Goal: Information Seeking & Learning: Learn about a topic

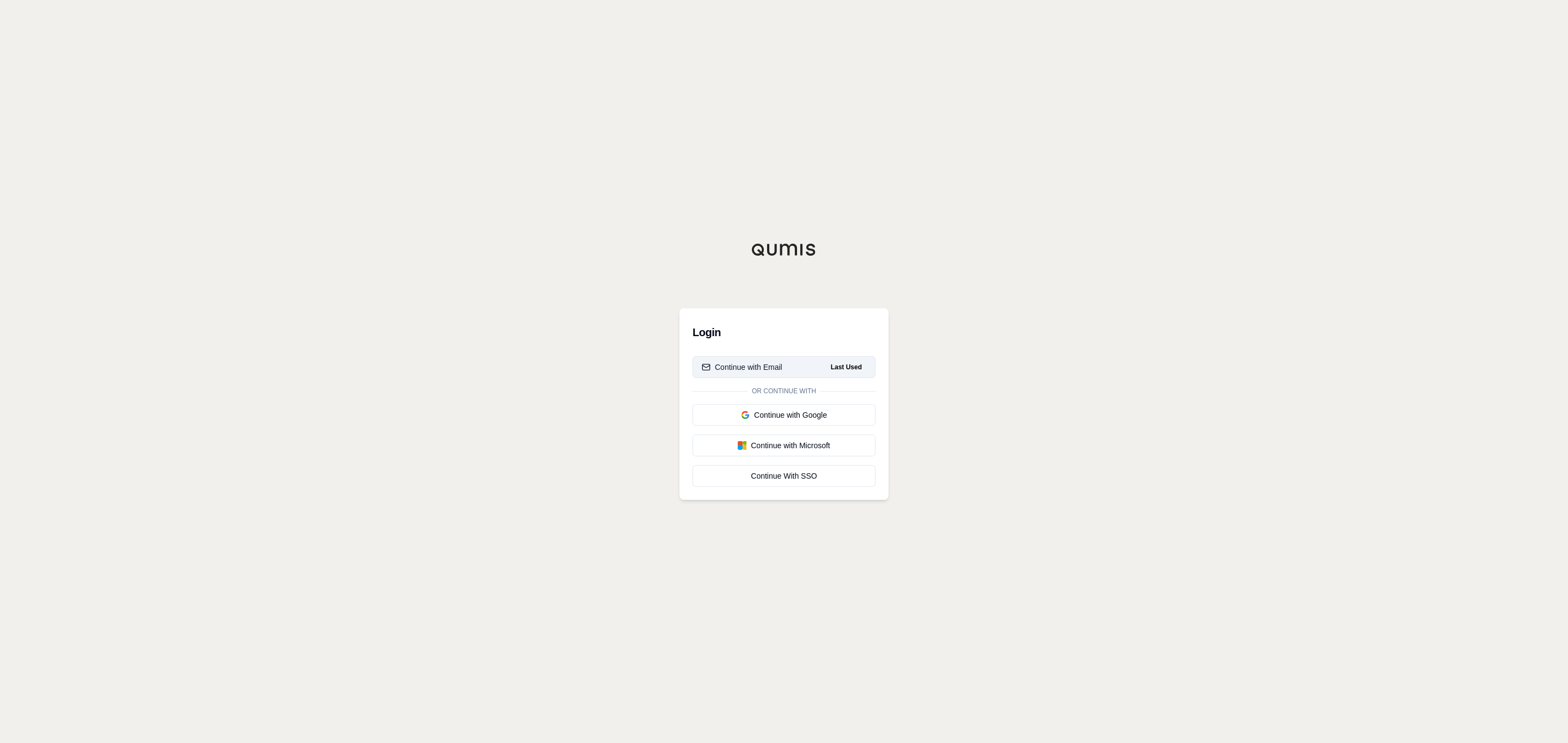
click at [802, 373] on button "Continue with Email Last Used" at bounding box center [784, 367] width 183 height 21
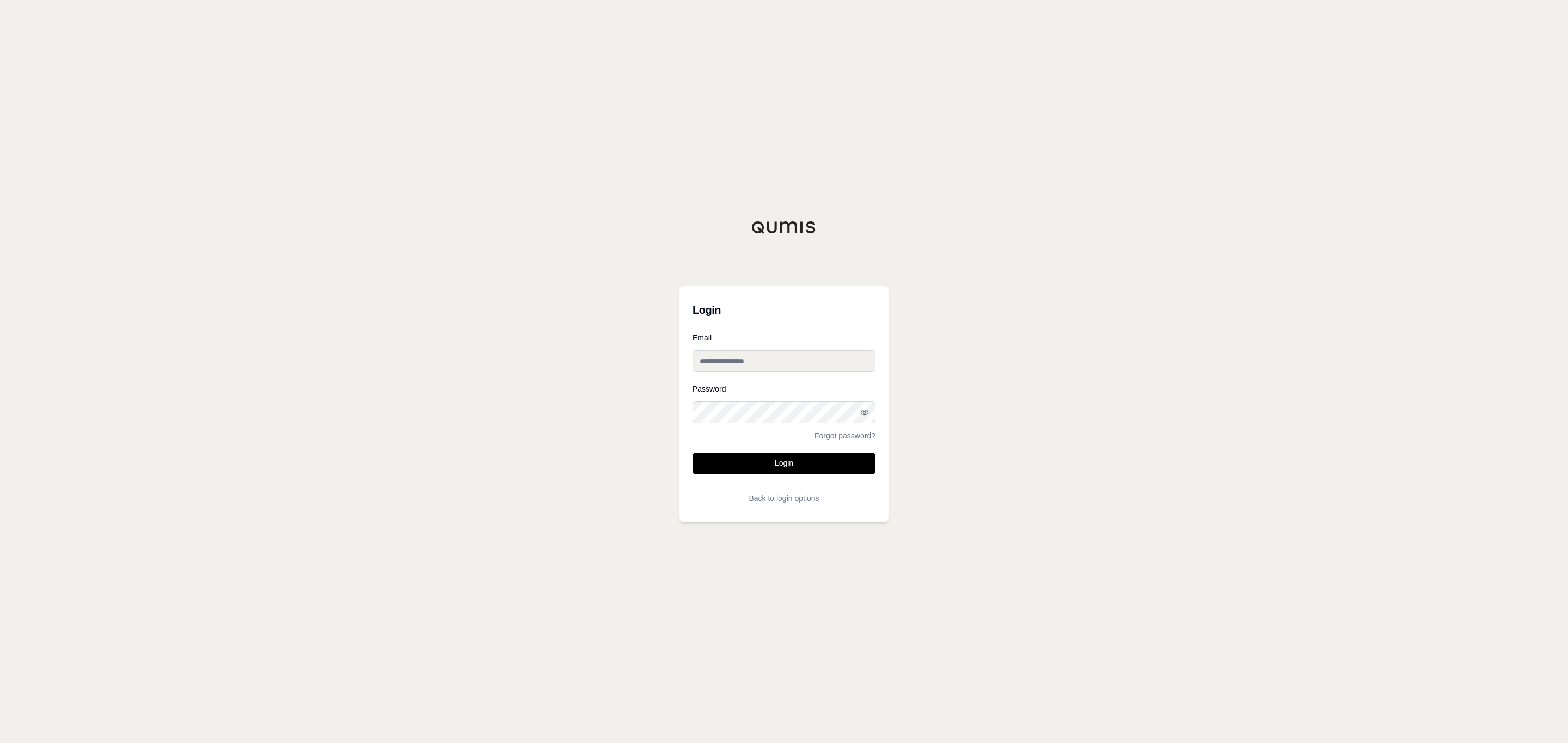
type input "**********"
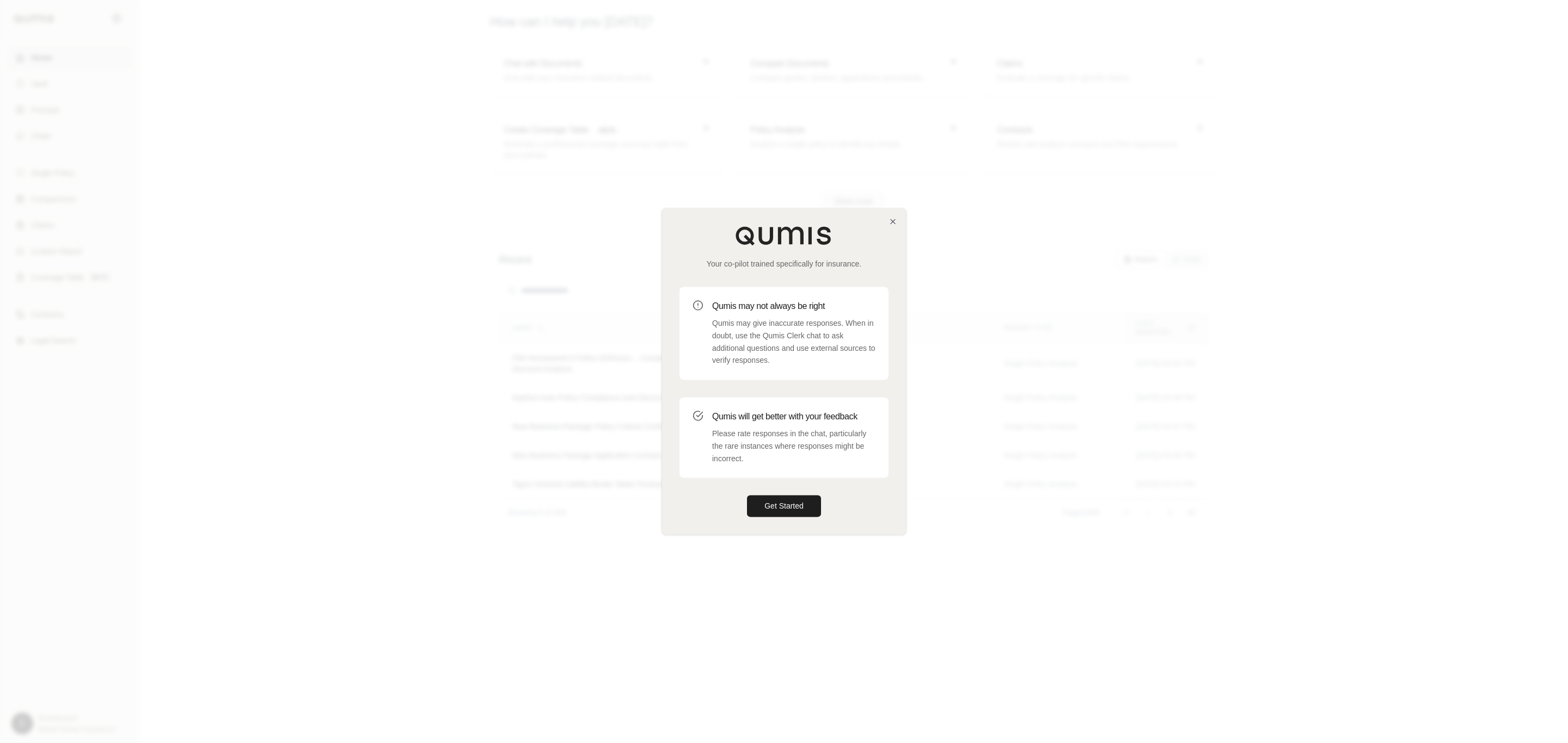
click at [773, 353] on p "Qumis may give inaccurate responses. When in doubt, use the Qumis Clerk chat to…" at bounding box center [793, 343] width 163 height 50
click at [895, 224] on icon "button" at bounding box center [893, 221] width 9 height 9
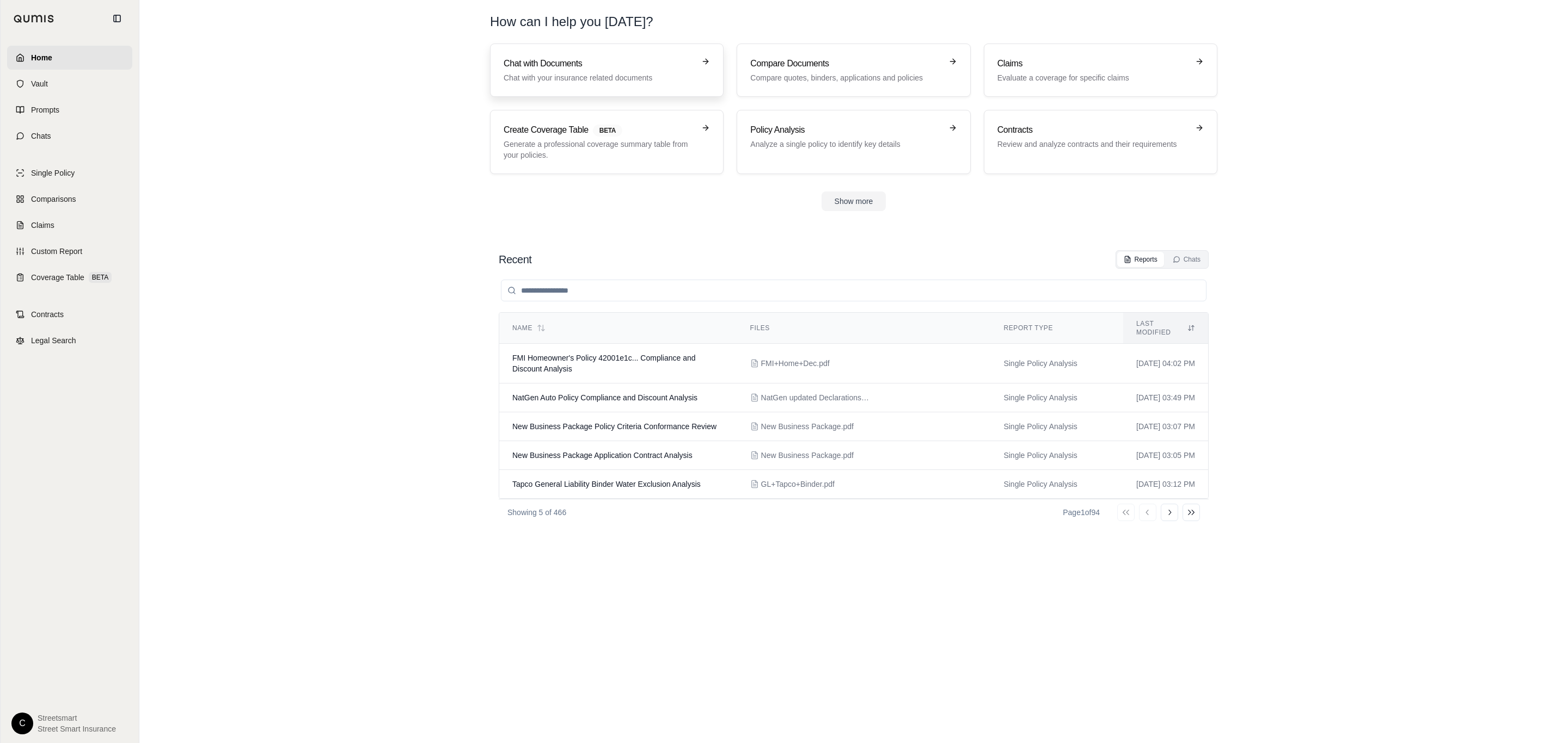
click at [617, 69] on h3 "Chat with Documents" at bounding box center [599, 63] width 191 height 13
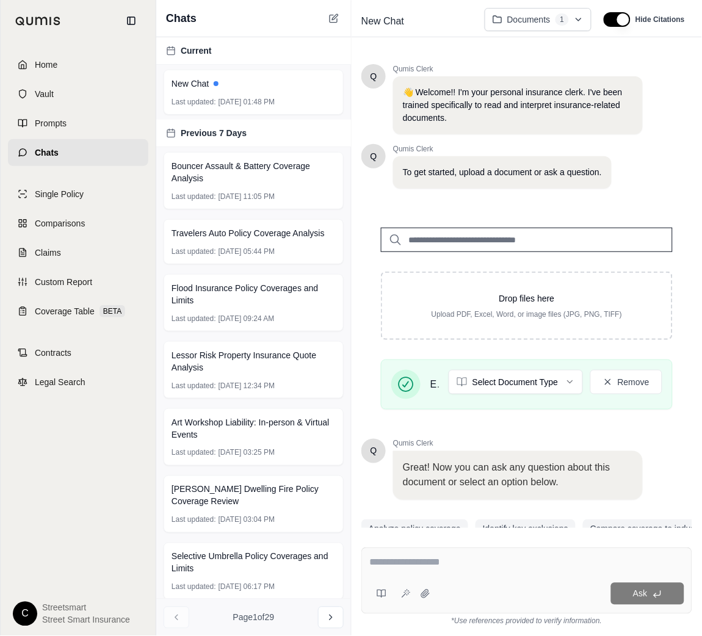
scroll to position [65, 0]
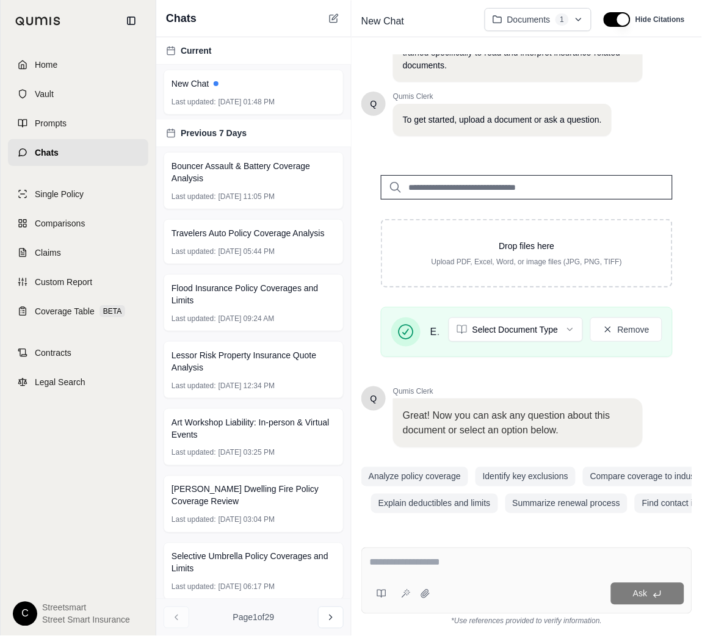
click at [522, 578] on div "Ask" at bounding box center [526, 580] width 331 height 67
click at [470, 578] on div "Ask" at bounding box center [526, 580] width 331 height 67
paste textarea "**********"
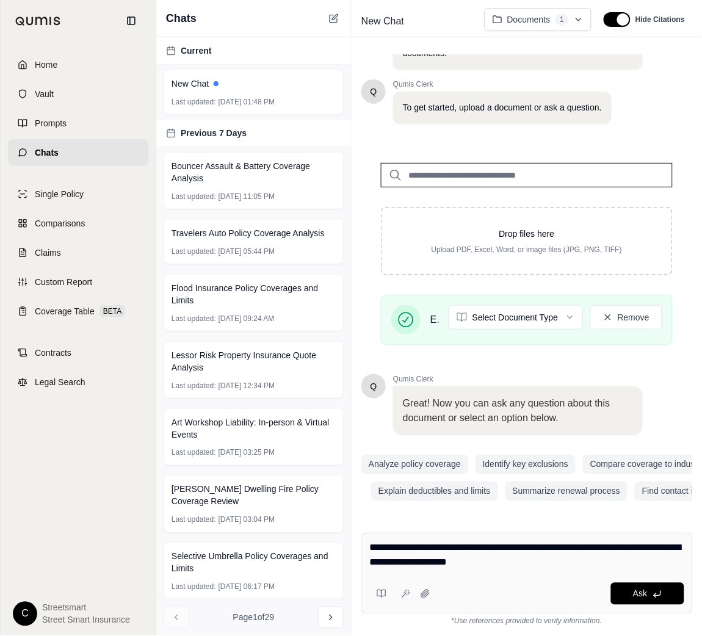
click at [551, 567] on textarea "**********" at bounding box center [526, 555] width 315 height 29
paste textarea "**********"
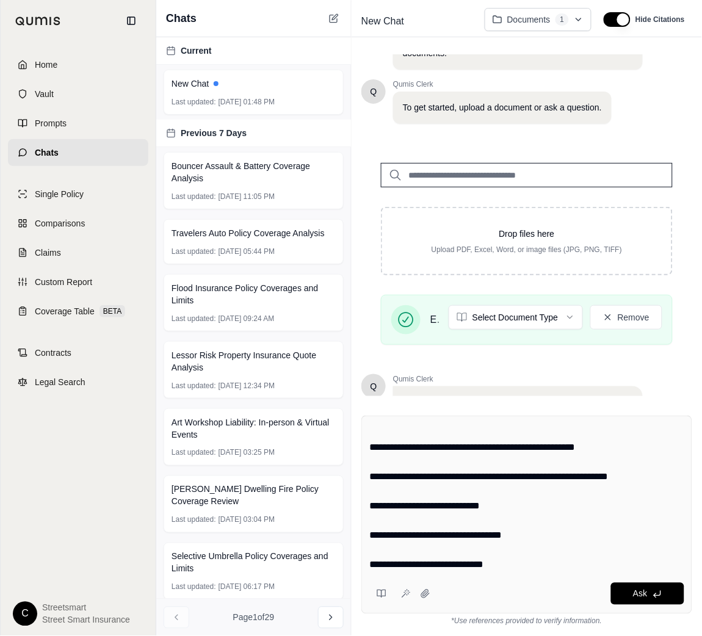
scroll to position [0, 0]
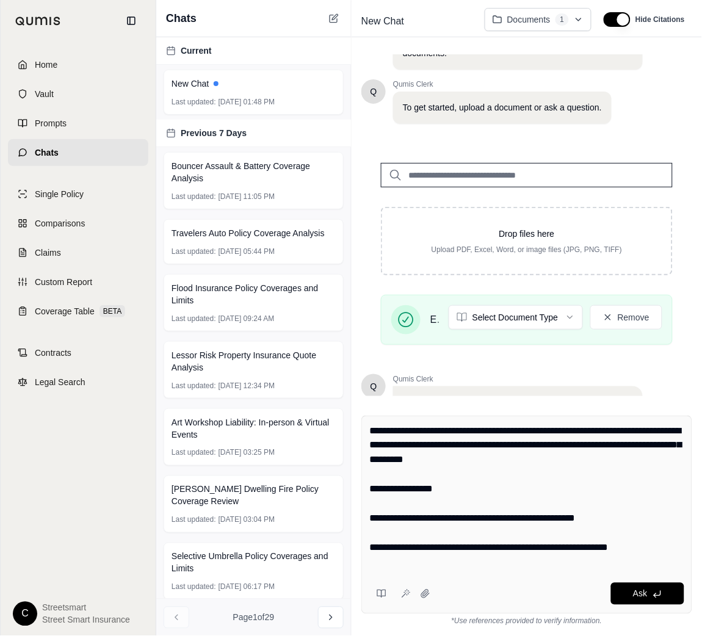
drag, startPoint x: 425, startPoint y: 463, endPoint x: 628, endPoint y: 461, distance: 203.2
click at [628, 461] on textarea "**********" at bounding box center [526, 496] width 315 height 146
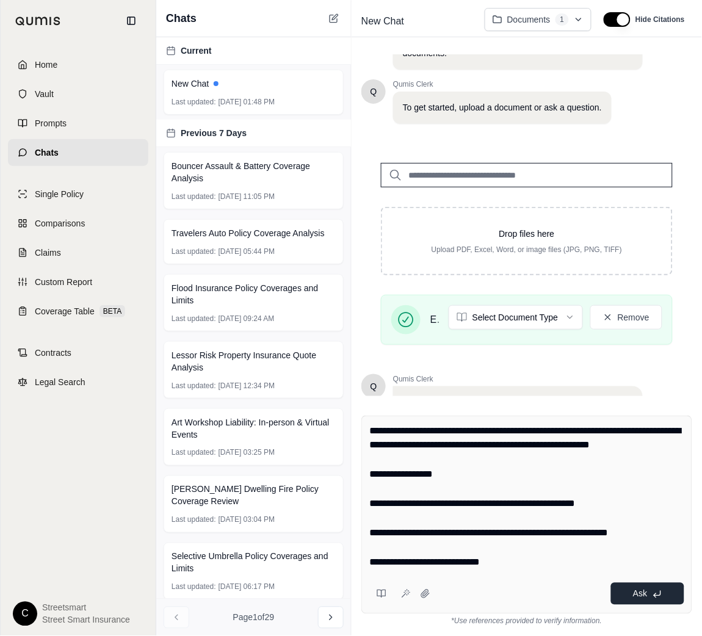
type textarea "**********"
click at [639, 589] on span "Ask" at bounding box center [640, 594] width 14 height 10
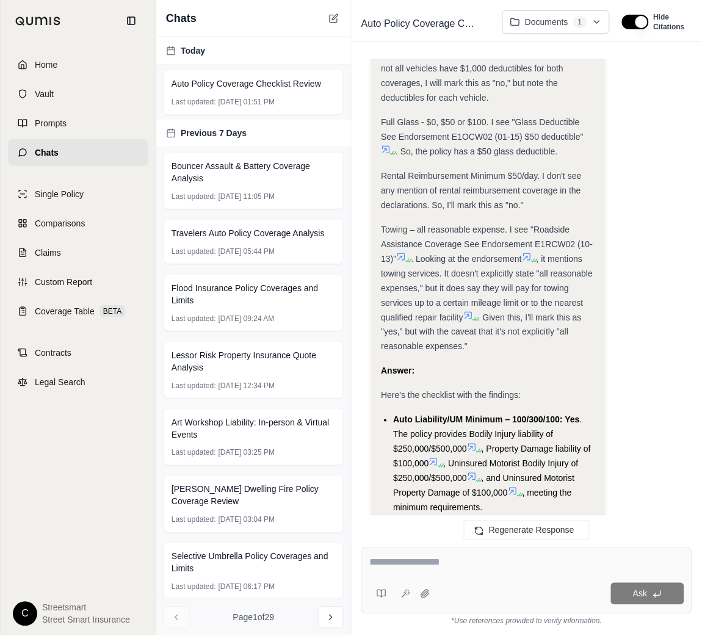
scroll to position [1236, 0]
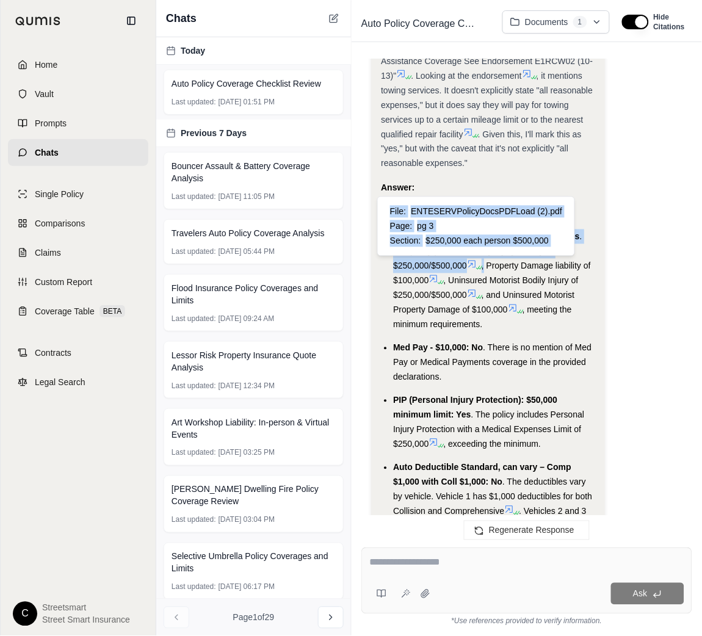
drag, startPoint x: 390, startPoint y: 234, endPoint x: 486, endPoint y: 267, distance: 101.3
click at [486, 267] on ul "Auto Liability/UM Minimum – 100/300/100: Yes . The policy provides Bodily Injur…" at bounding box center [488, 481] width 214 height 505
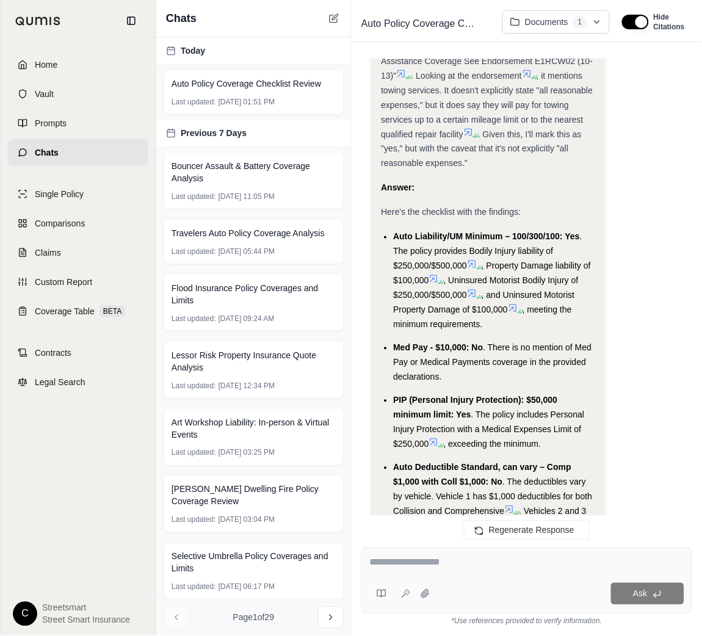
click at [496, 331] on ul "Auto Liability/UM Minimum – 100/300/100: Yes . The policy provides Bodily Injur…" at bounding box center [488, 481] width 214 height 505
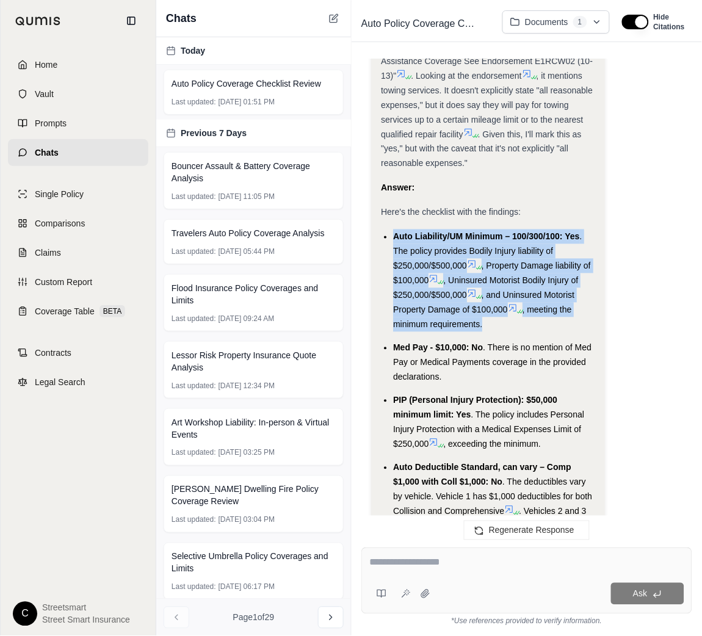
drag, startPoint x: 496, startPoint y: 331, endPoint x: 390, endPoint y: 233, distance: 144.2
click at [390, 233] on ul "Auto Liability/UM Minimum – 100/300/100: Yes . The policy provides Bodily Injur…" at bounding box center [488, 481] width 214 height 505
copy ul "Auto Liability/UM Minimum – 100/300/100: Yes . The policy provides Bodily Injur…"
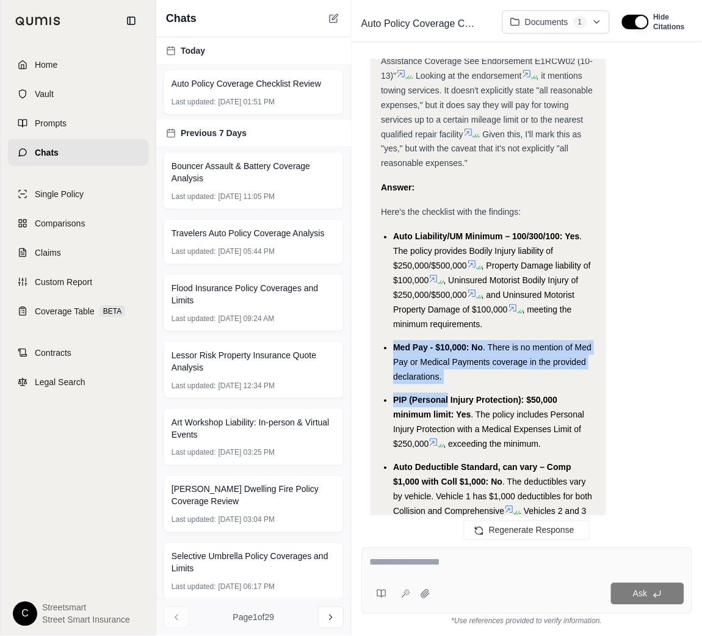
drag, startPoint x: 447, startPoint y: 387, endPoint x: 392, endPoint y: 351, distance: 65.7
click at [392, 351] on ul "Auto Liability/UM Minimum – 100/300/100: Yes . The policy provides Bodily Injur…" at bounding box center [488, 481] width 214 height 505
click at [453, 379] on li "Med Pay - $10,000: No . There is no mention of Med Pay or Medical Payments cove…" at bounding box center [494, 362] width 202 height 44
drag, startPoint x: 448, startPoint y: 373, endPoint x: 385, endPoint y: 345, distance: 68.8
click at [393, 345] on li "Med Pay - $10,000: No . There is no mention of Med Pay or Medical Payments cove…" at bounding box center [494, 362] width 202 height 44
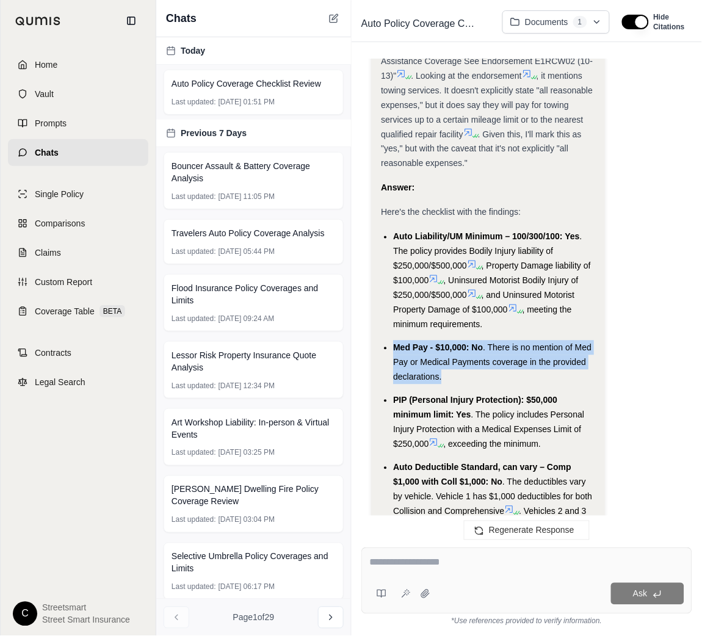
copy li "Med Pay - $10,000: No . There is no mention of Med Pay or Medical Payments cove…"
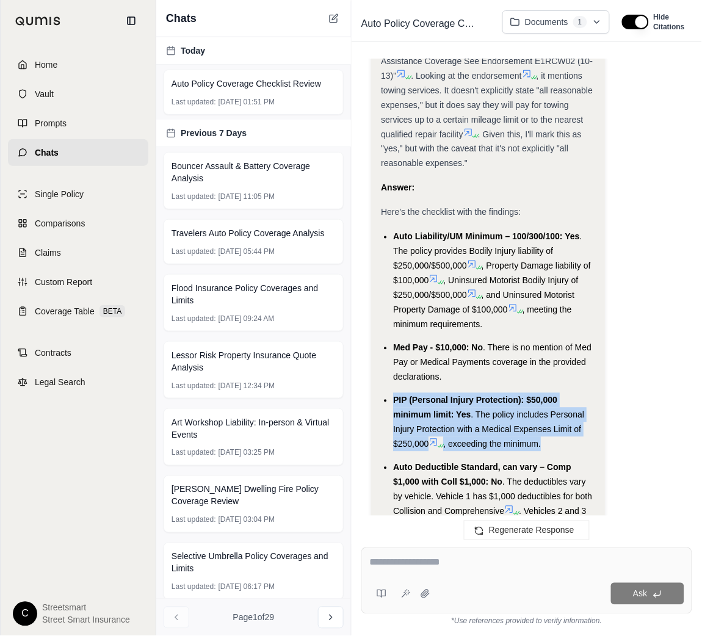
drag, startPoint x: 554, startPoint y: 446, endPoint x: 391, endPoint y: 399, distance: 169.6
click at [391, 399] on ul "Auto Liability/UM Minimum – 100/300/100: Yes . The policy provides Bodily Injur…" at bounding box center [488, 481] width 214 height 505
copy li "PIP (Personal Injury Protection): $50,000 minimum limit: Yes . The policy inclu…"
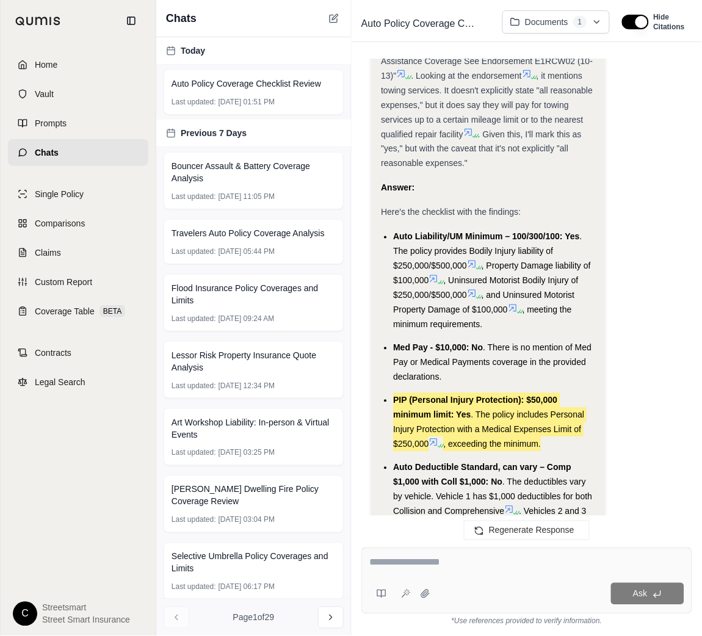
scroll to position [1327, 0]
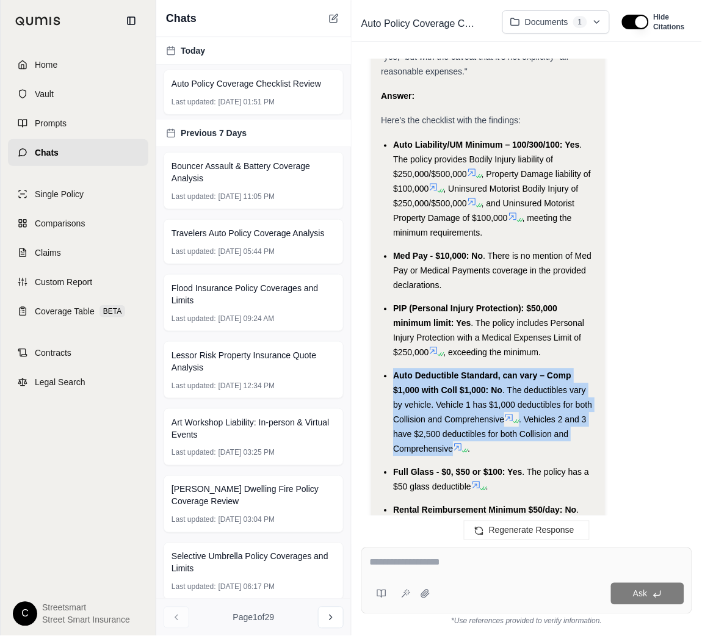
drag, startPoint x: 391, startPoint y: 369, endPoint x: 470, endPoint y: 447, distance: 111.8
click at [470, 447] on ul "Auto Liability/UM Minimum – 100/300/100: Yes . The policy provides Bodily Injur…" at bounding box center [488, 390] width 214 height 505
copy li "Auto Deductible Standard, can vary – Comp $1,000 with Coll $1,000: No . The ded…"
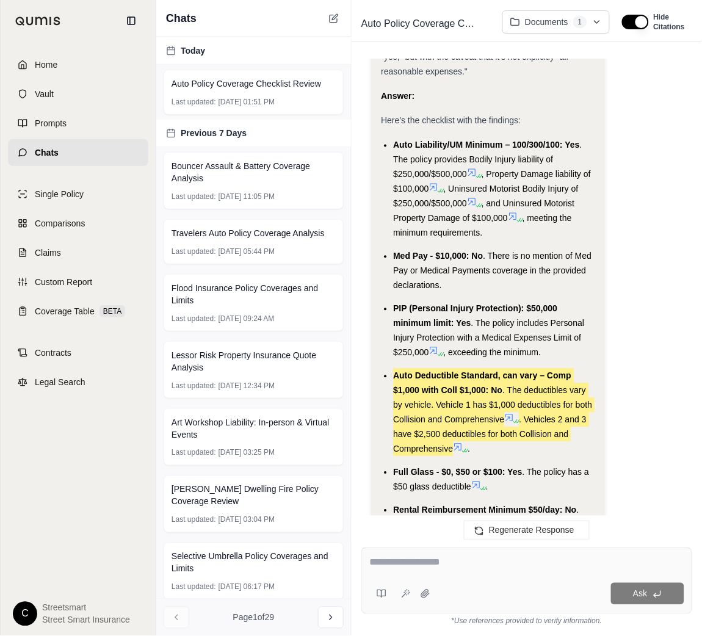
scroll to position [1419, 0]
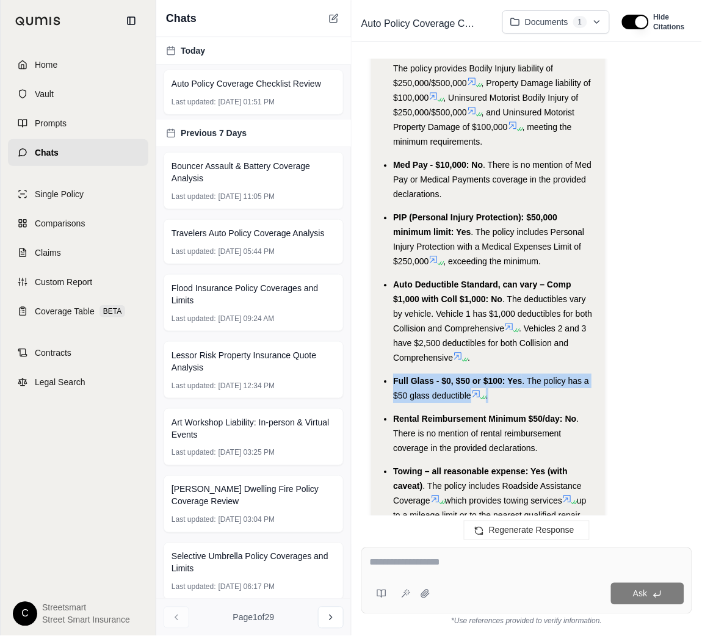
drag, startPoint x: 502, startPoint y: 402, endPoint x: 391, endPoint y: 380, distance: 113.8
click at [391, 380] on ul "Auto Liability/UM Minimum – 100/300/100: Yes . The policy provides Bodily Injur…" at bounding box center [488, 298] width 214 height 505
copy li "Full Glass - $0, $50 or $100: Yes . The policy has a $50 glass deductible ."
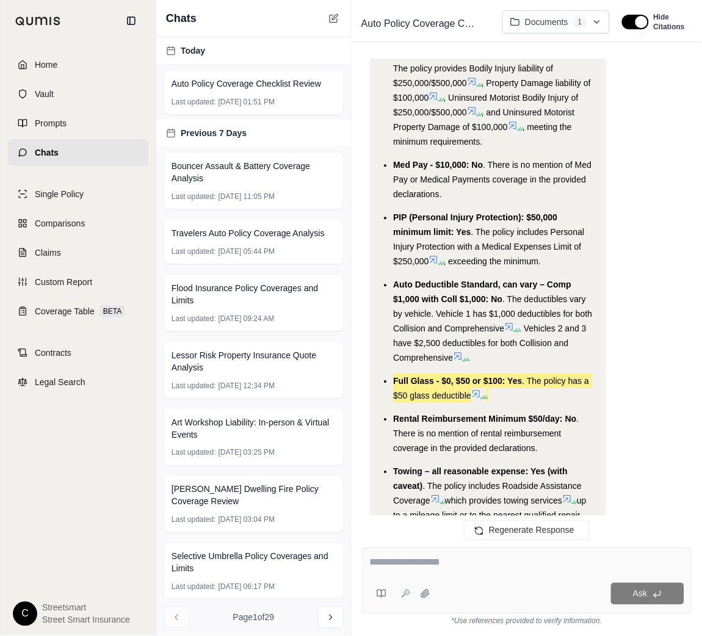
scroll to position [1510, 0]
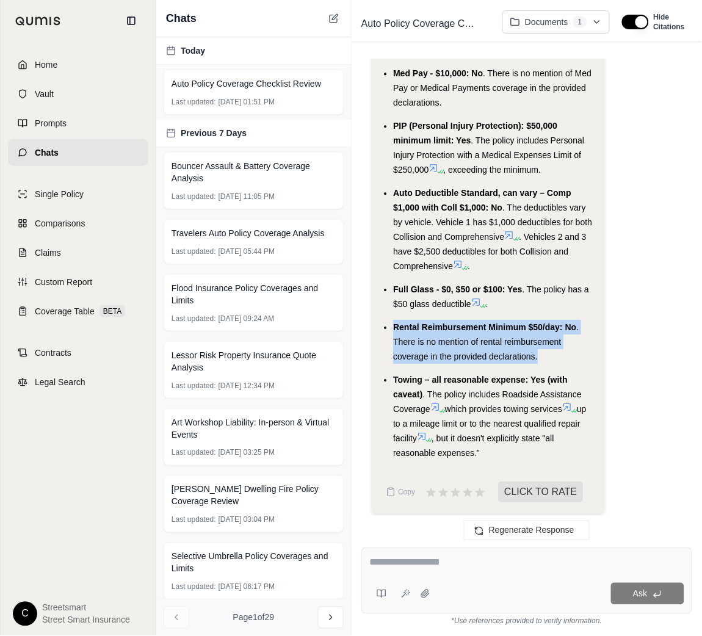
drag, startPoint x: 539, startPoint y: 359, endPoint x: 392, endPoint y: 331, distance: 149.0
click at [393, 331] on li "Rental Reimbursement Minimum $50/day: No . There is no mention of rental reimbu…" at bounding box center [494, 342] width 202 height 44
copy li "Rental Reimbursement Minimum $50/day: No . There is no mention of rental reimbu…"
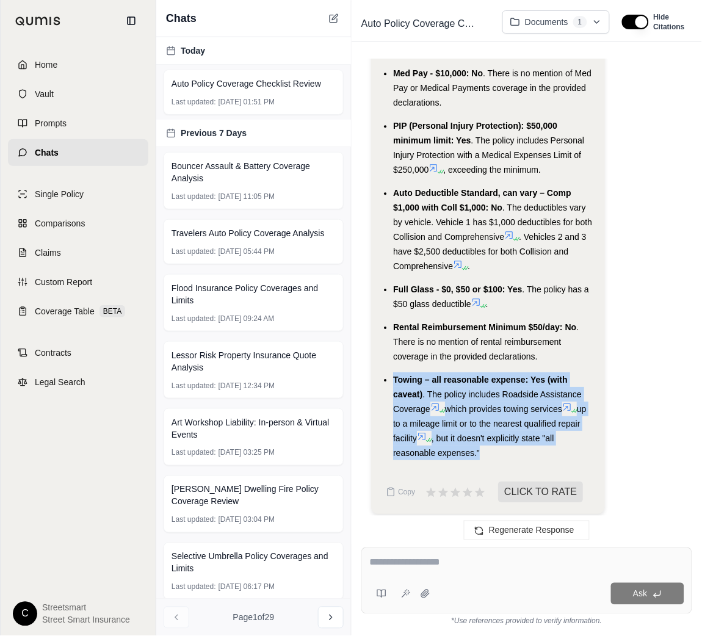
drag, startPoint x: 478, startPoint y: 450, endPoint x: 380, endPoint y: 376, distance: 122.9
click at [381, 376] on ul "Auto Liability/UM Minimum – 100/300/100: Yes . The policy provides Bodily Injur…" at bounding box center [488, 207] width 214 height 505
copy li "Towing – all reasonable expense: Yes (with caveat) . The policy includes Roadsi…"
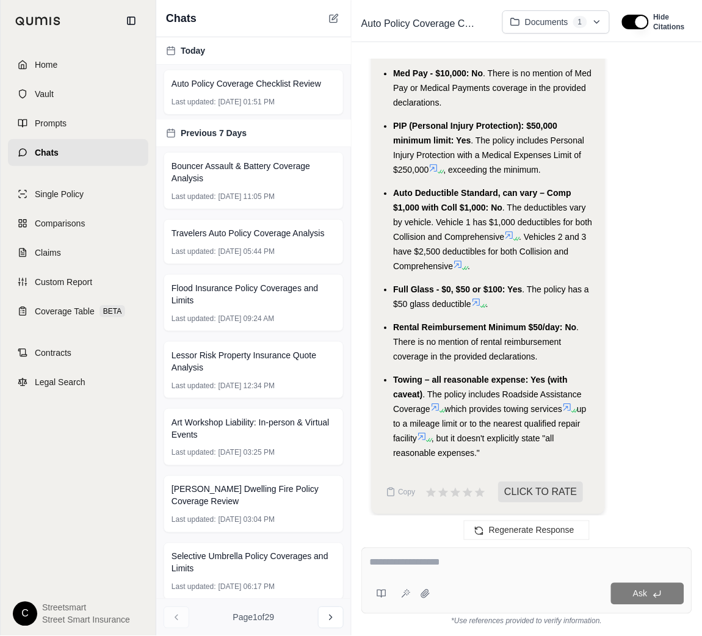
click at [457, 559] on textarea at bounding box center [526, 562] width 315 height 15
type textarea "**********"
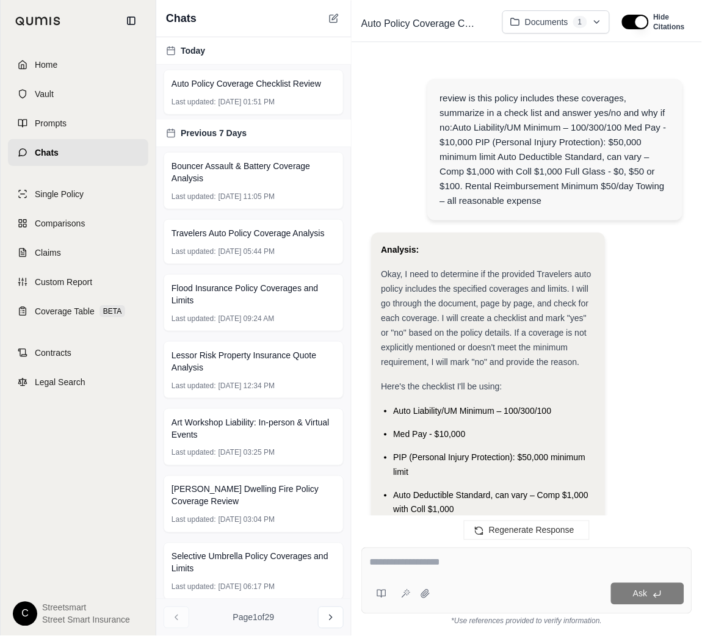
scroll to position [2496, 0]
